Goal: Transaction & Acquisition: Purchase product/service

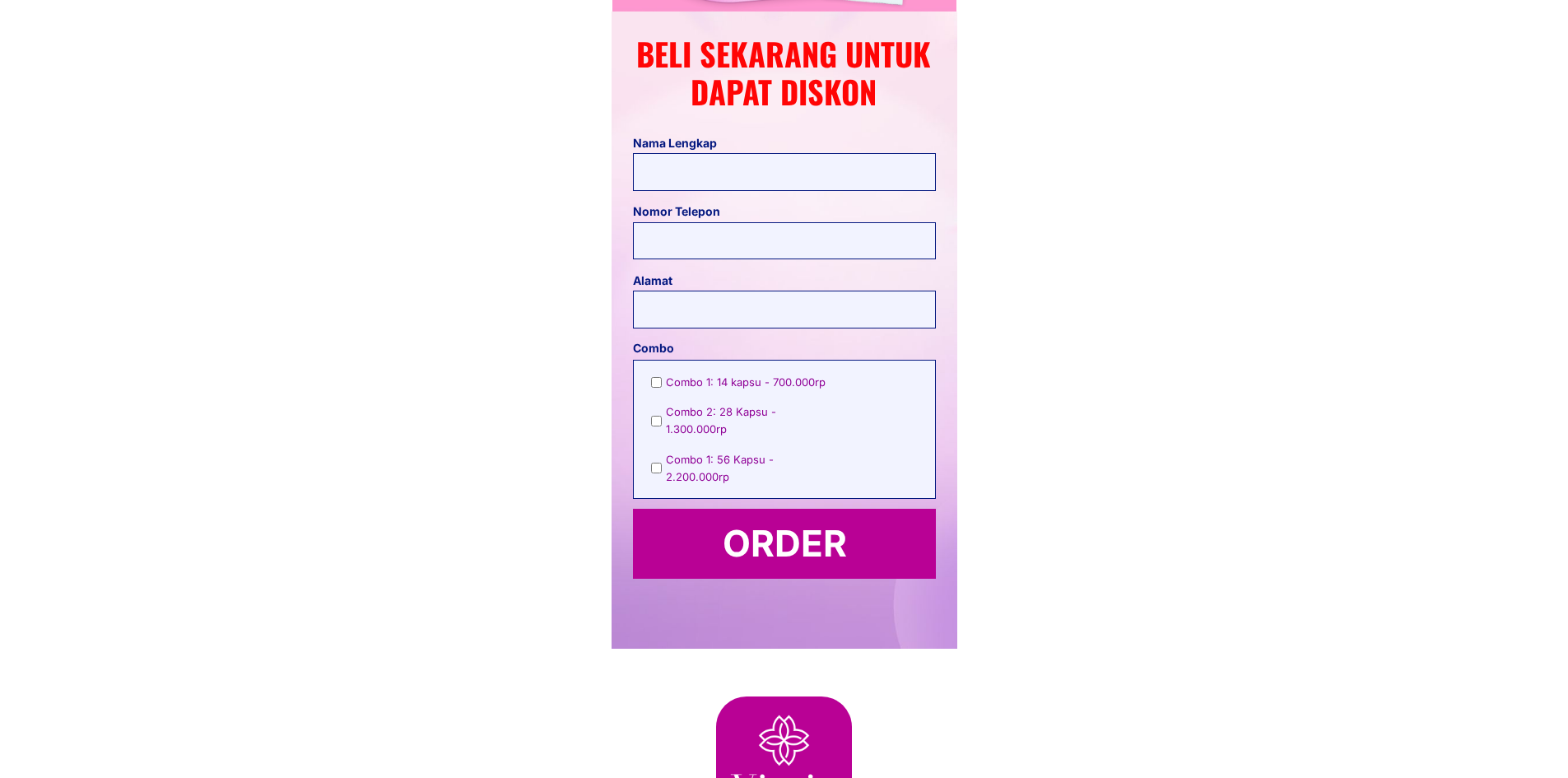
scroll to position [6975, 0]
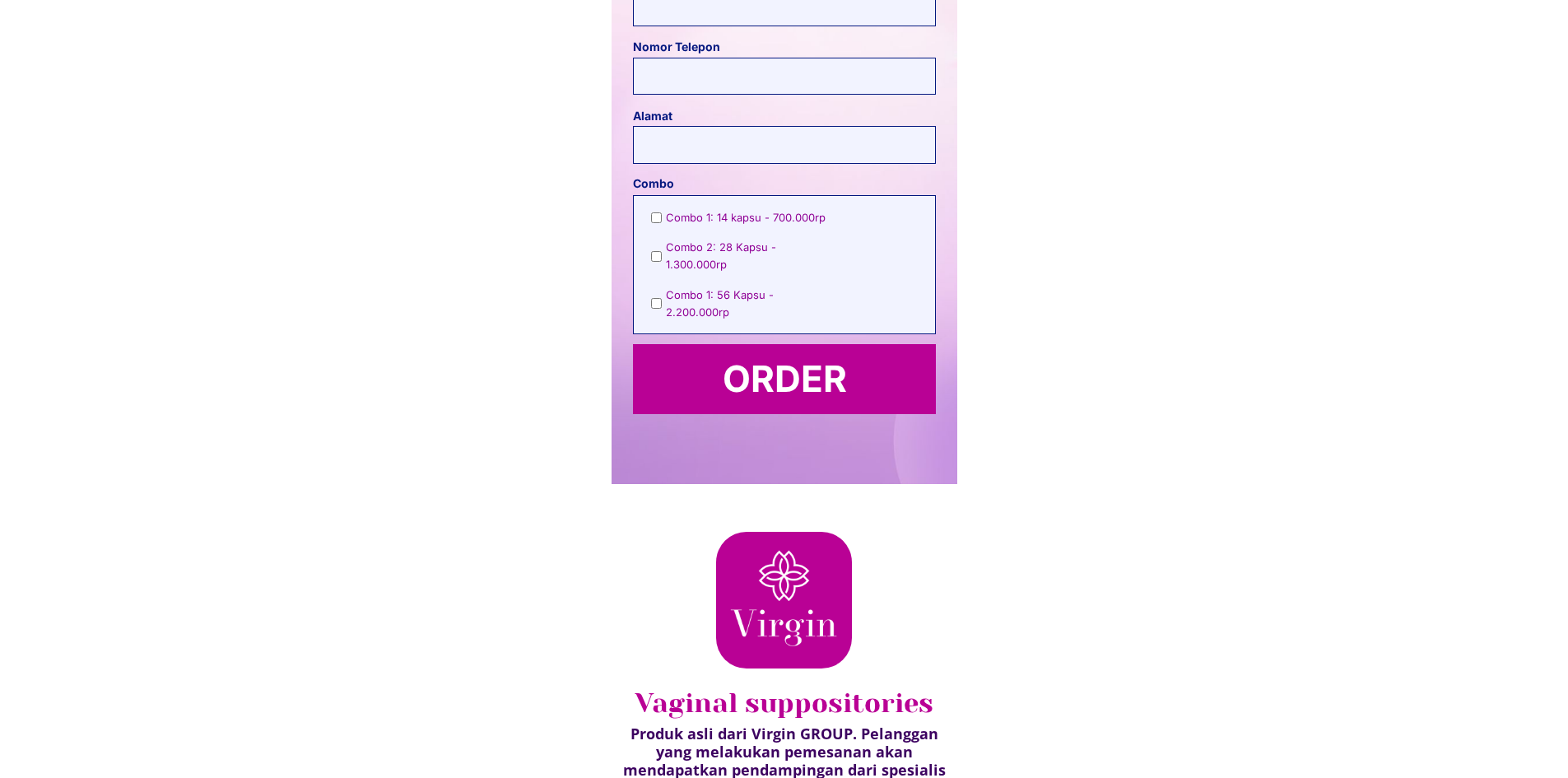
drag, startPoint x: 821, startPoint y: 315, endPoint x: 656, endPoint y: 230, distance: 185.6
click at [685, 233] on div "Combo 1: 14 kapsu - 700.000rp Combo 2: 28 Kapsu - 1.300.000rp Combo 1: 56 Kapsu…" at bounding box center [785, 272] width 267 height 125
drag, startPoint x: 650, startPoint y: 220, endPoint x: 769, endPoint y: 288, distance: 137.1
click at [769, 288] on div "Combo 1: 14 kapsu - 700.000rp Combo 2: 28 Kapsu - 1.300.000rp Combo 1: 56 Kapsu…" at bounding box center [784, 272] width 301 height 152
click at [786, 288] on span "Combo 1: 56 Kapsu - 2.200.000rp" at bounding box center [750, 303] width 170 height 34
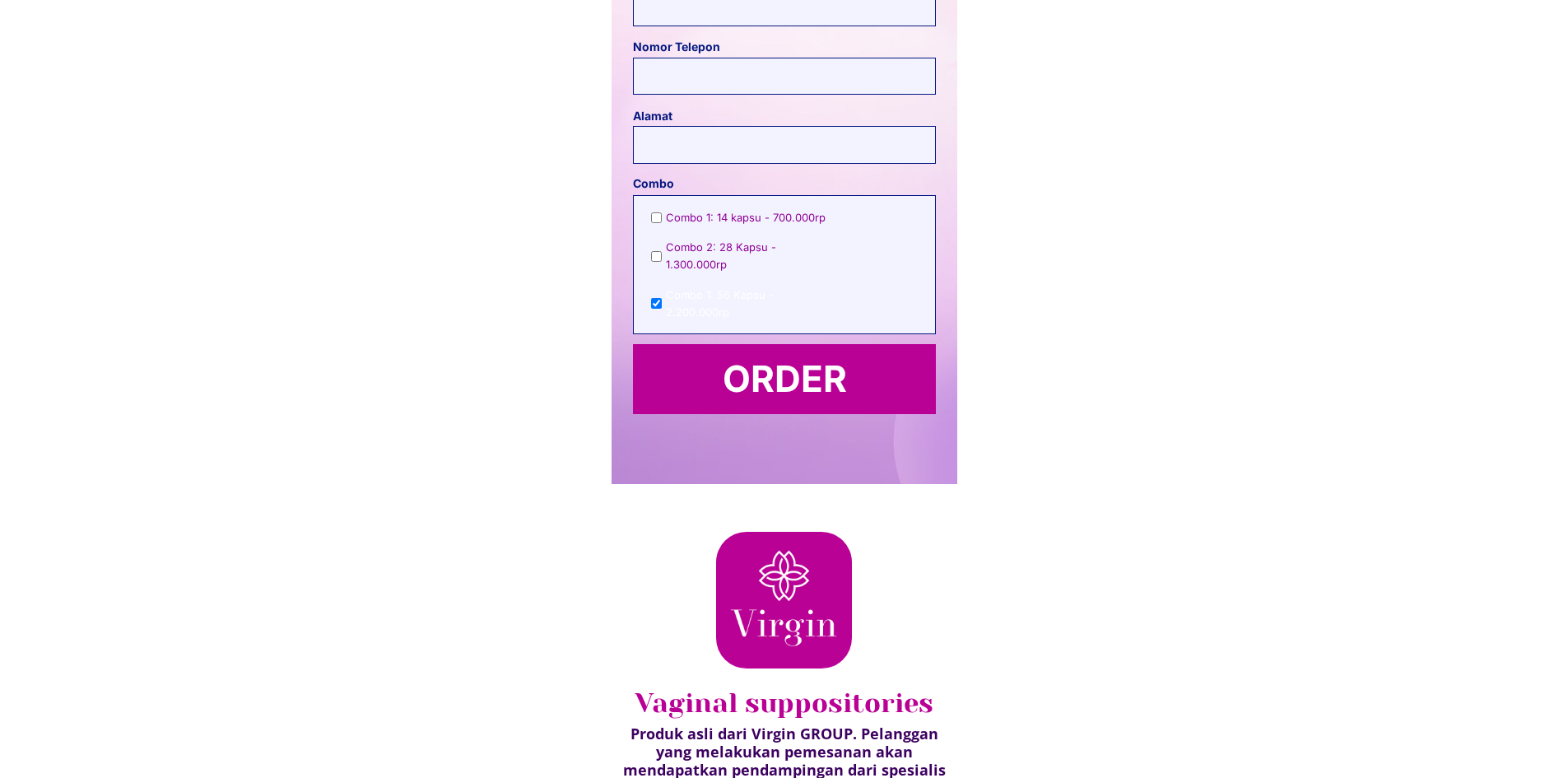
drag, startPoint x: 819, startPoint y: 291, endPoint x: 1015, endPoint y: 293, distance: 196.0
click at [821, 291] on span "Combo 1: 56 Kapsu - 2.200.000rp" at bounding box center [750, 303] width 170 height 34
checkbox input "false"
click at [731, 215] on span "Combo 1: 14 kapsu - 700.000rp" at bounding box center [745, 218] width 160 height 18
checkbox input "true"
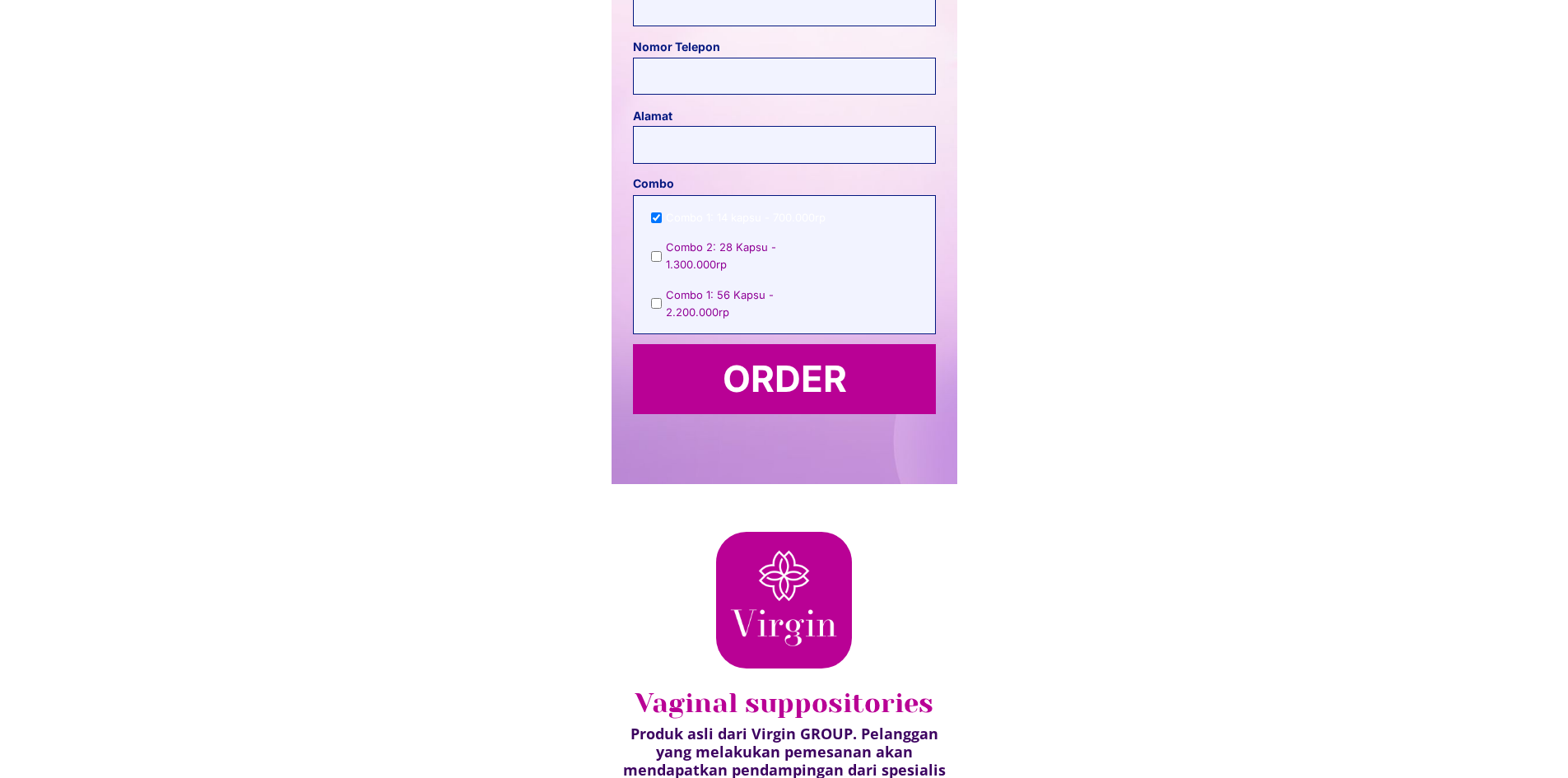
drag, startPoint x: 741, startPoint y: 230, endPoint x: 727, endPoint y: 250, distance: 24.4
click at [740, 232] on div "Combo 1: 14 kapsu - 700.000rp Combo 2: 28 Kapsu - 1.300.000rp Combo 1: 56 Kapsu…" at bounding box center [785, 272] width 267 height 125
click at [725, 250] on span "Combo 2: 28 Kapsu - 1.300.000rp" at bounding box center [750, 255] width 170 height 34
checkbox input "true"
